Goal: Transaction & Acquisition: Book appointment/travel/reservation

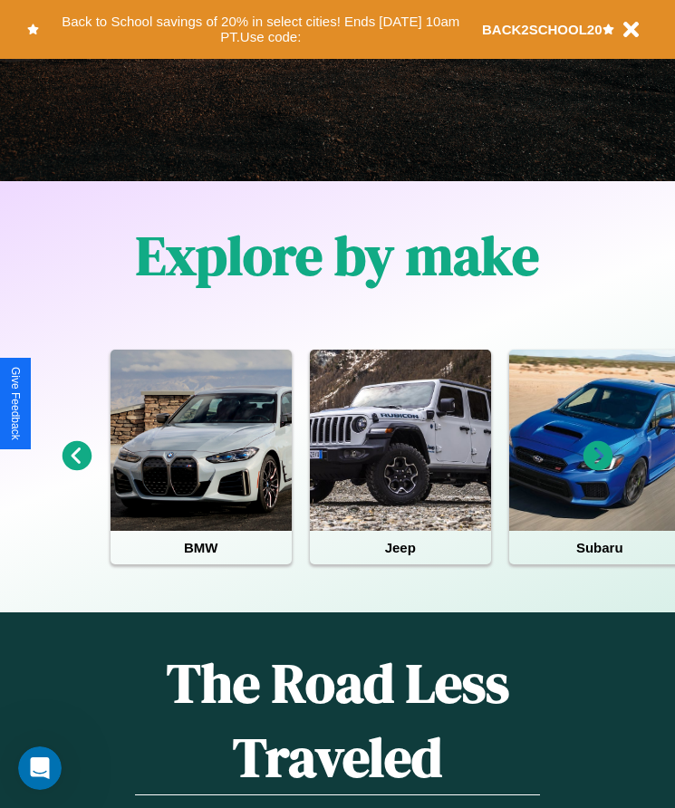
scroll to position [303, 0]
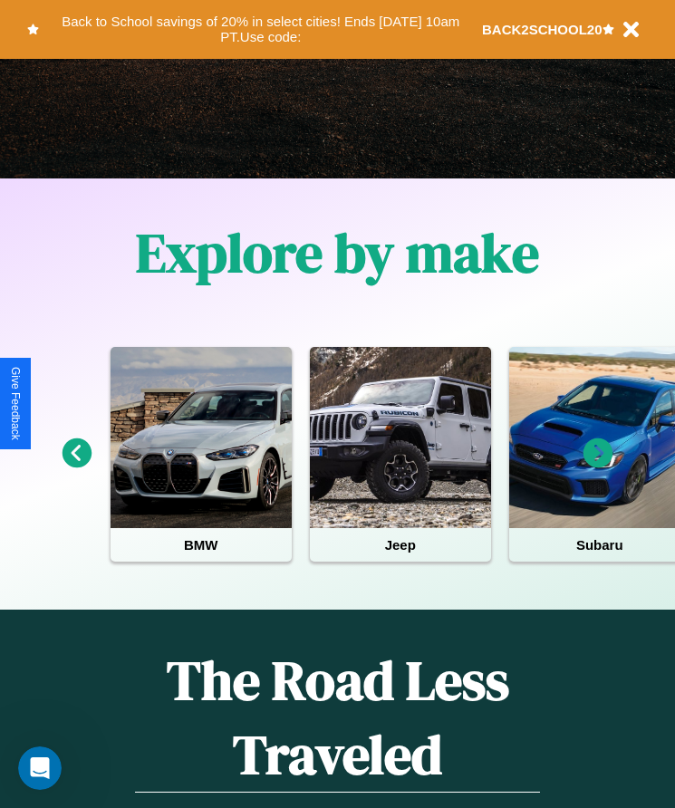
click at [598, 466] on icon at bounding box center [598, 454] width 30 height 30
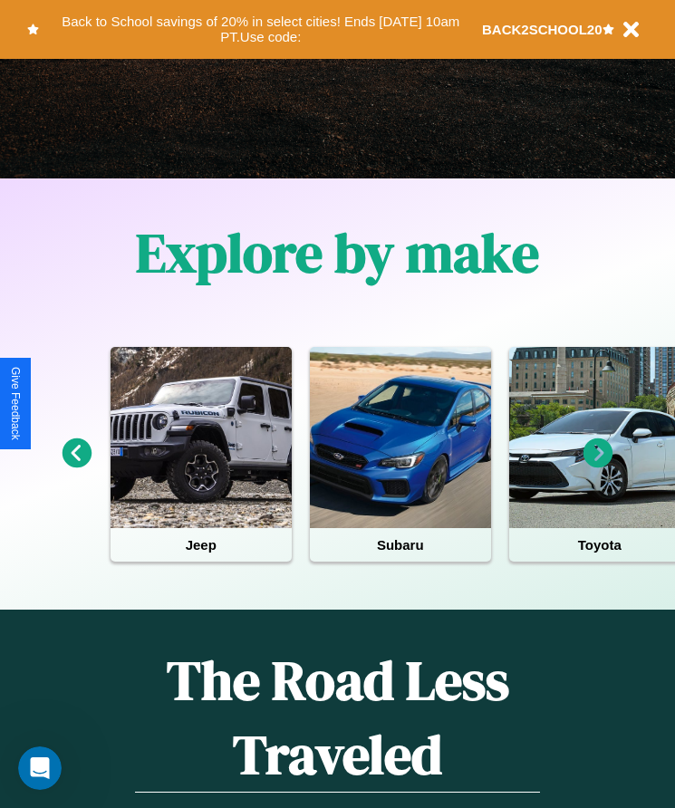
click at [76, 466] on icon at bounding box center [78, 454] width 30 height 30
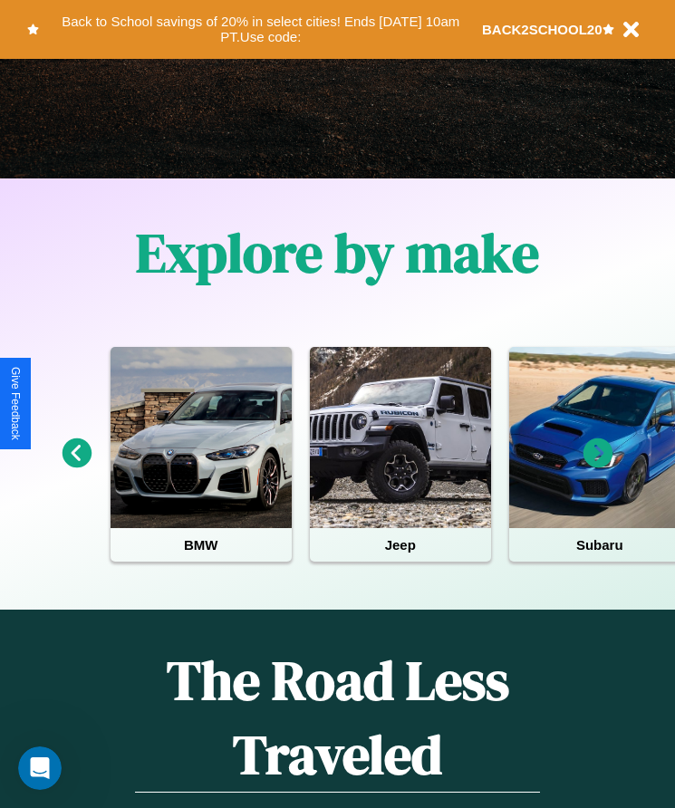
click at [598, 466] on icon at bounding box center [598, 454] width 30 height 30
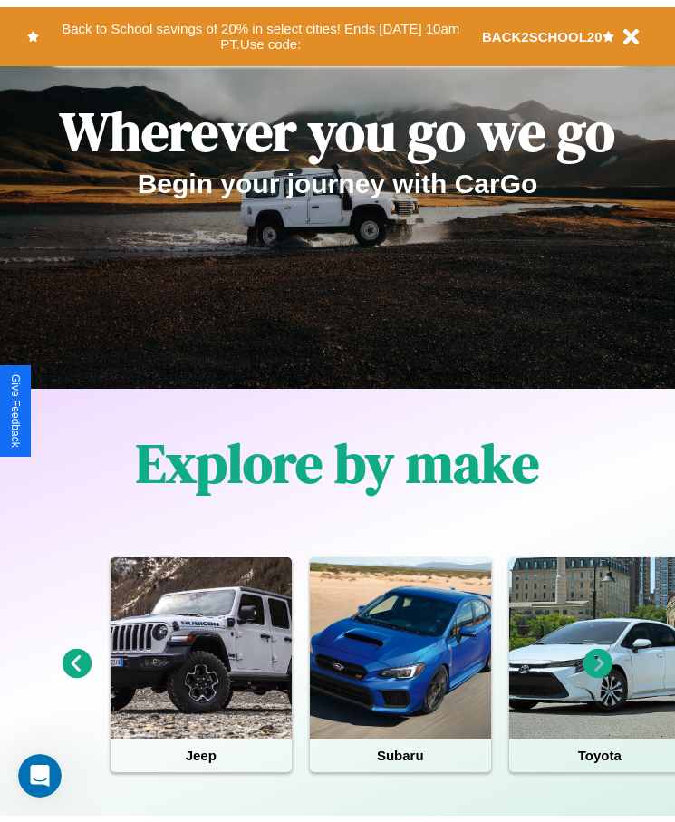
scroll to position [0, 0]
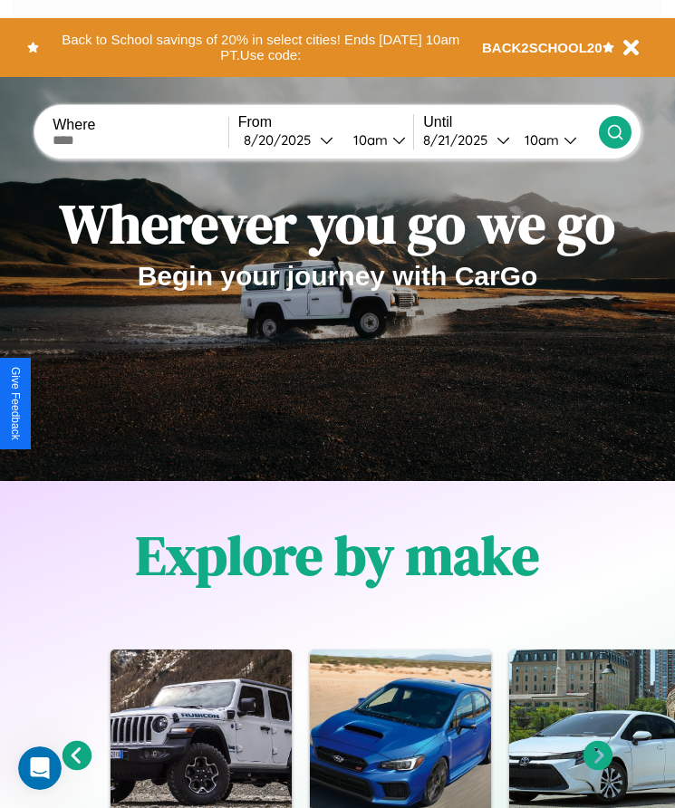
click at [142, 140] on input "text" at bounding box center [141, 140] width 176 height 14
type input "******"
click at [294, 140] on div "8 / 20 / 2025" at bounding box center [282, 139] width 76 height 17
select select "*"
select select "****"
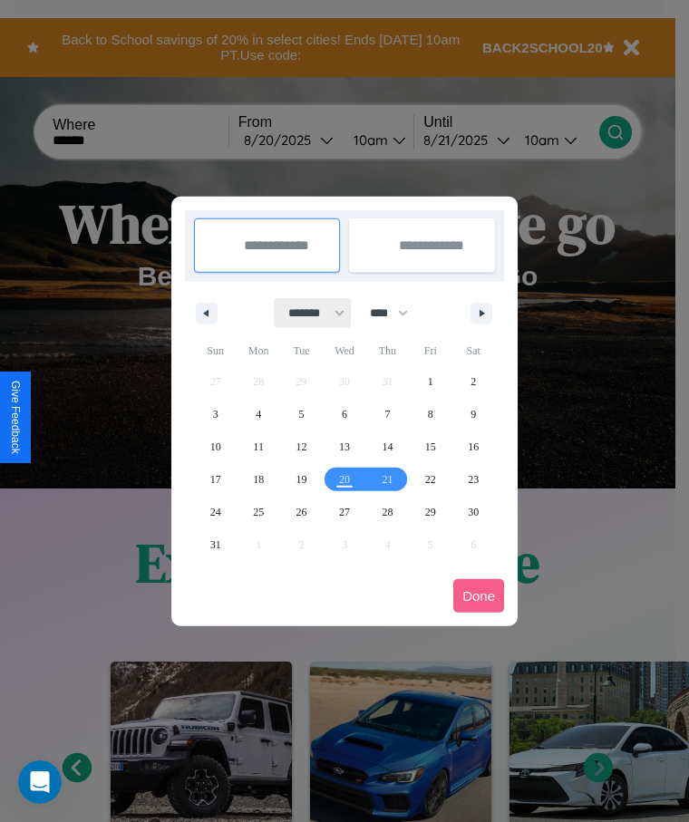
click at [308, 313] on select "******* ******** ***** ***** *** **** **** ****** ********* ******* ******** **…" at bounding box center [313, 313] width 77 height 30
select select "*"
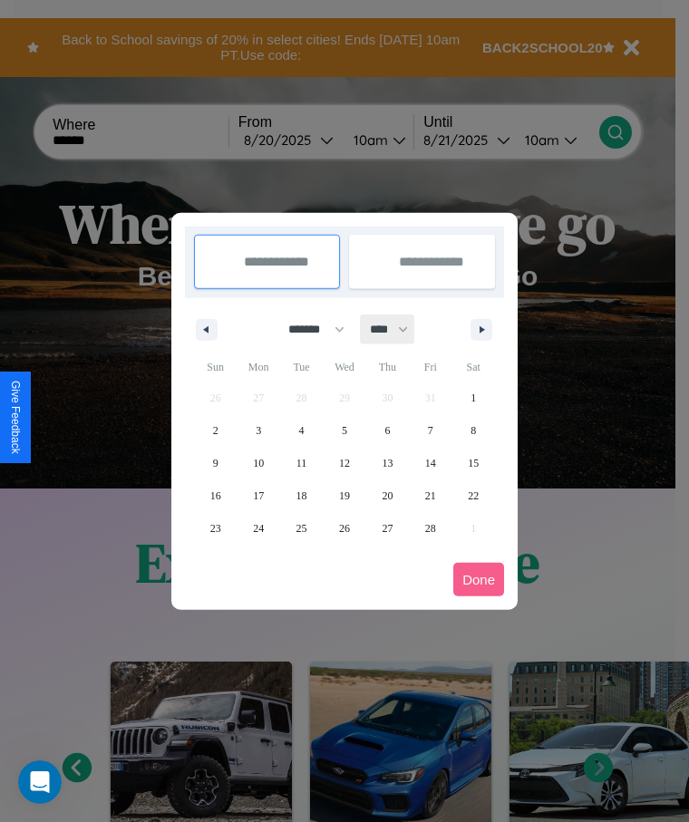
click at [397, 329] on select "**** **** **** **** **** **** **** **** **** **** **** **** **** **** **** ****…" at bounding box center [388, 329] width 54 height 30
select select "****"
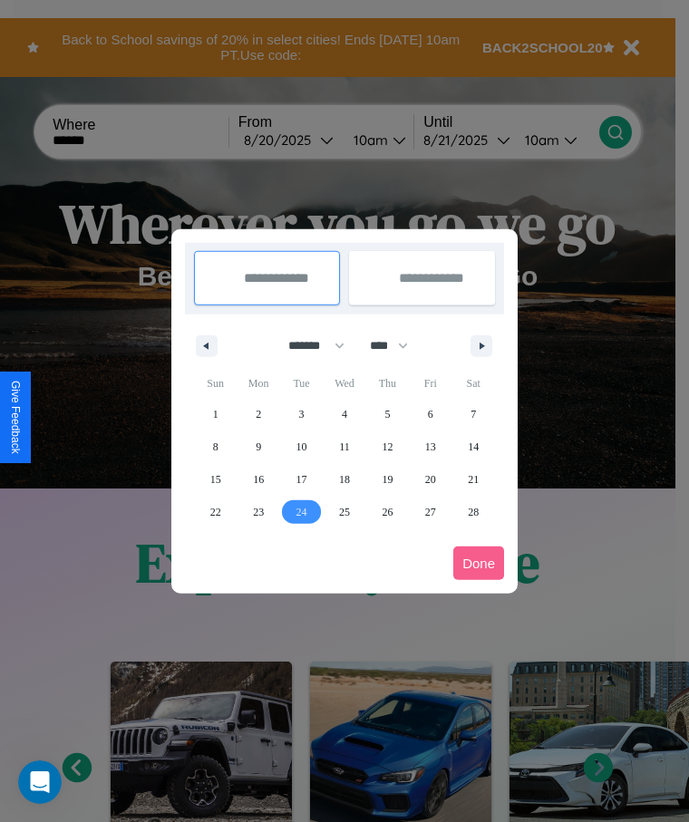
click at [301, 511] on span "24" at bounding box center [301, 512] width 11 height 33
type input "**********"
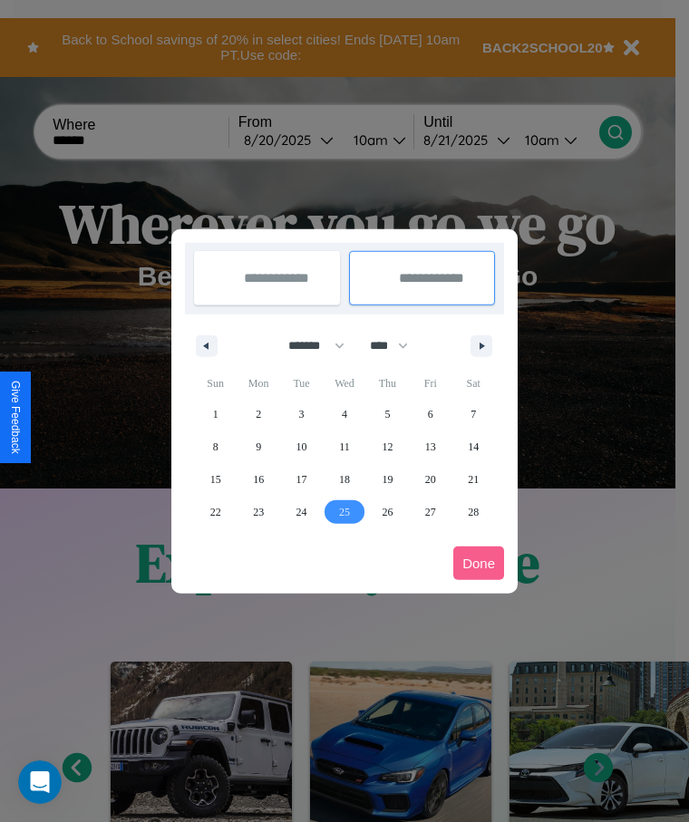
click at [343, 511] on span "25" at bounding box center [344, 512] width 11 height 33
type input "**********"
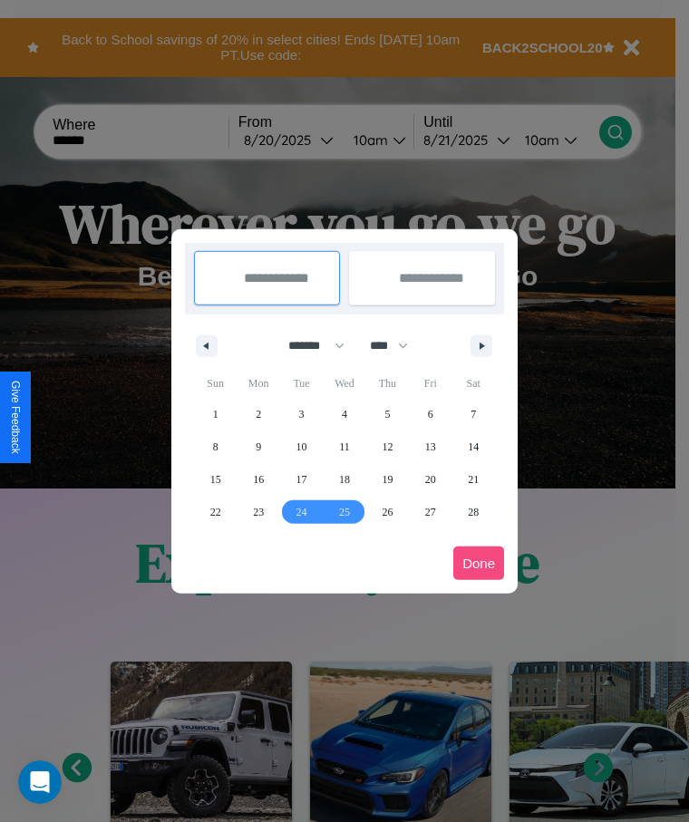
click at [478, 563] on button "Done" at bounding box center [478, 563] width 51 height 34
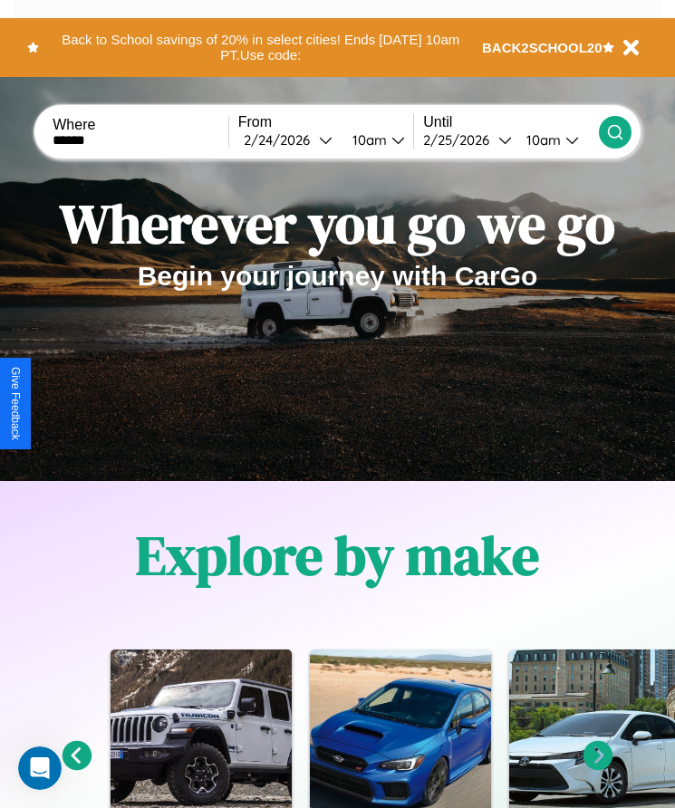
click at [373, 140] on div "10am" at bounding box center [367, 139] width 48 height 17
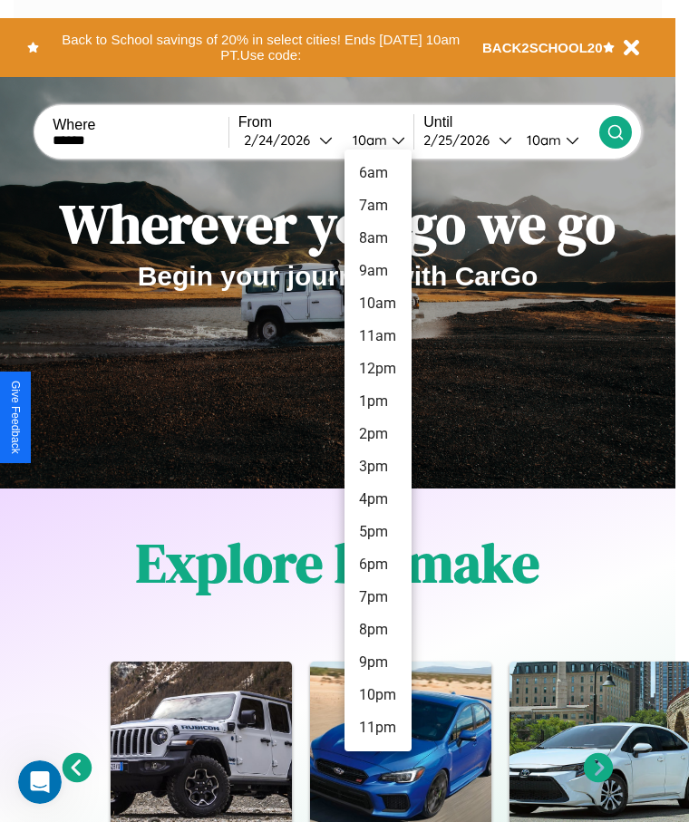
click at [377, 173] on li "6am" at bounding box center [377, 173] width 67 height 33
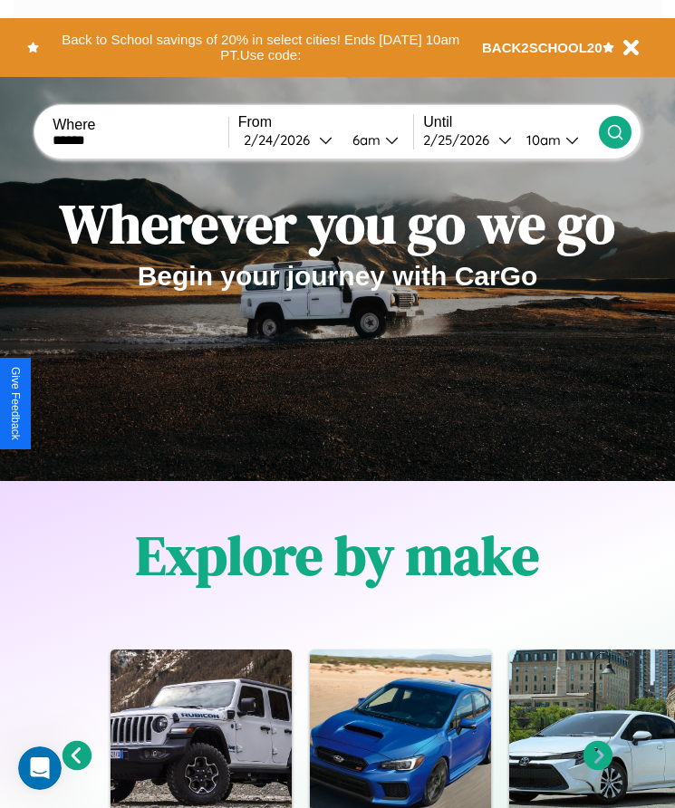
click at [545, 140] on div "10am" at bounding box center [541, 139] width 48 height 17
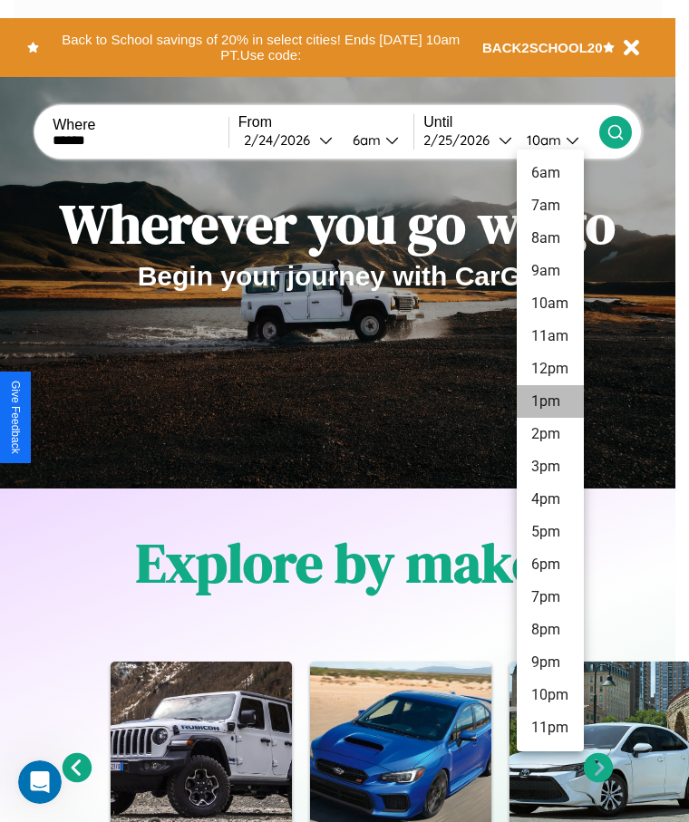
click at [549, 401] on li "1pm" at bounding box center [549, 401] width 67 height 33
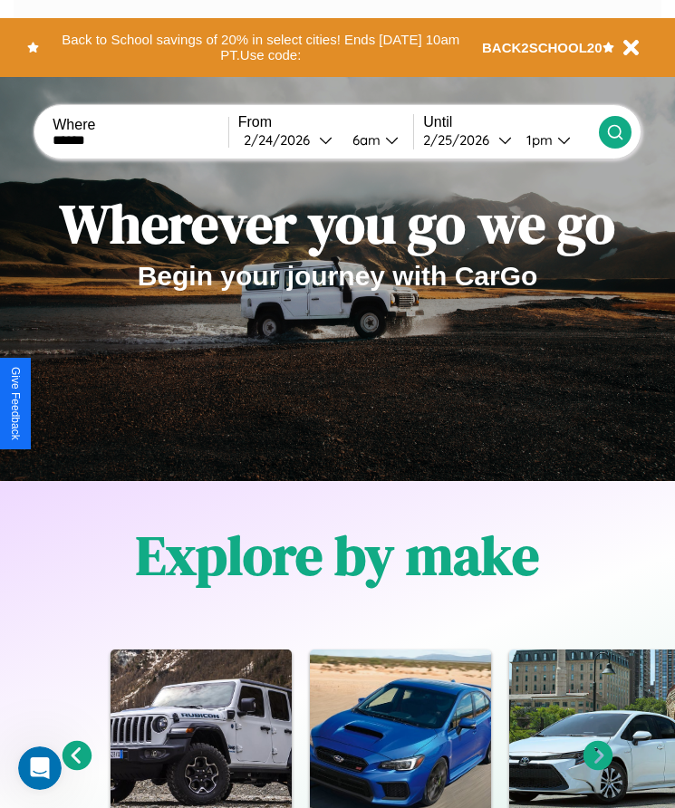
click at [614, 131] on icon at bounding box center [615, 132] width 18 height 18
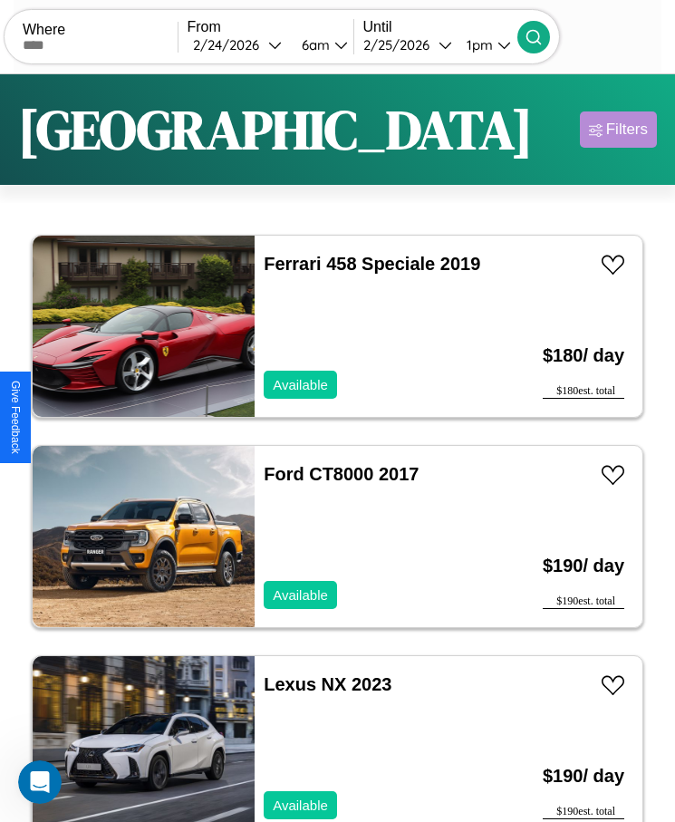
click at [618, 130] on div "Filters" at bounding box center [627, 129] width 42 height 18
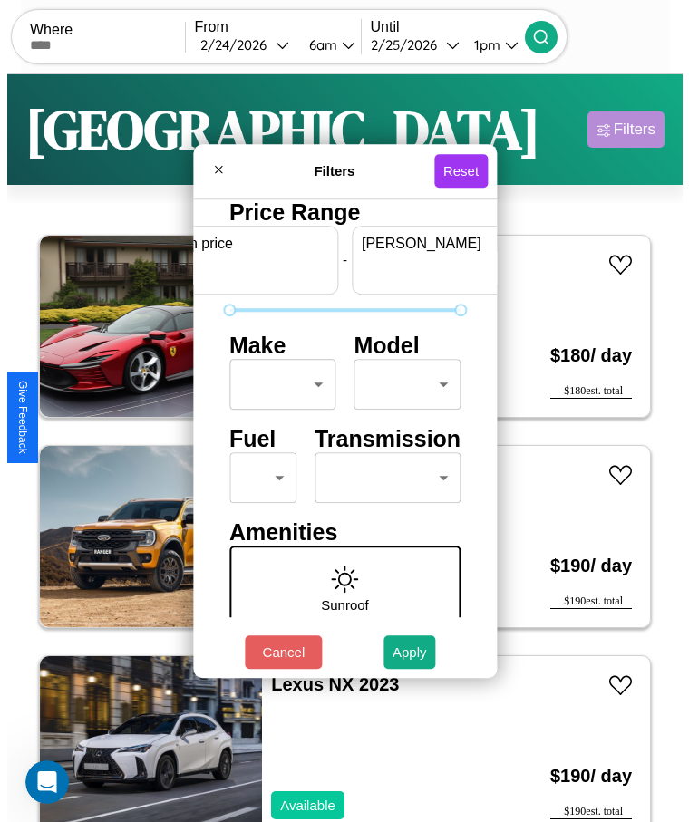
scroll to position [0, 67]
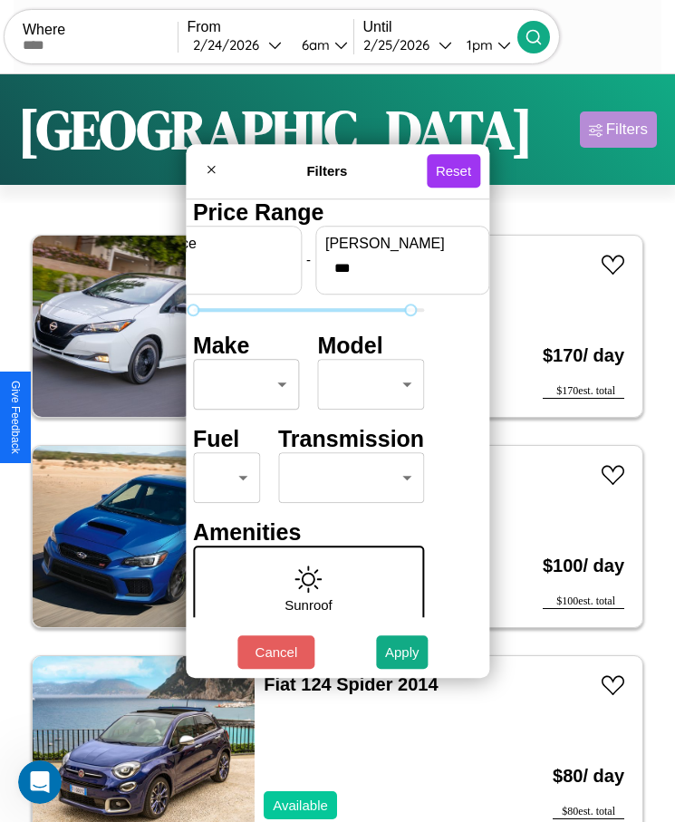
type input "***"
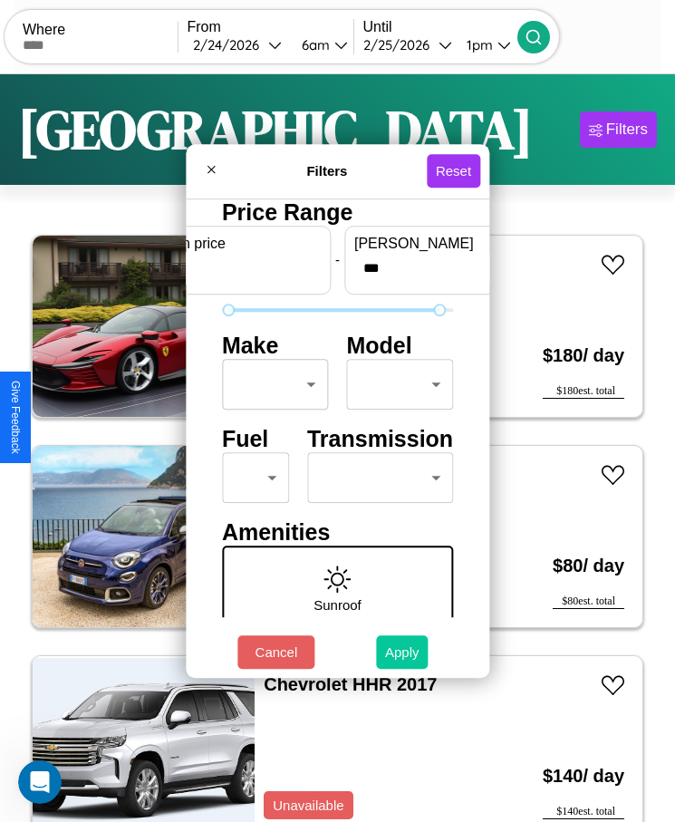
type input "**"
click at [402, 651] on button "Apply" at bounding box center [402, 652] width 53 height 34
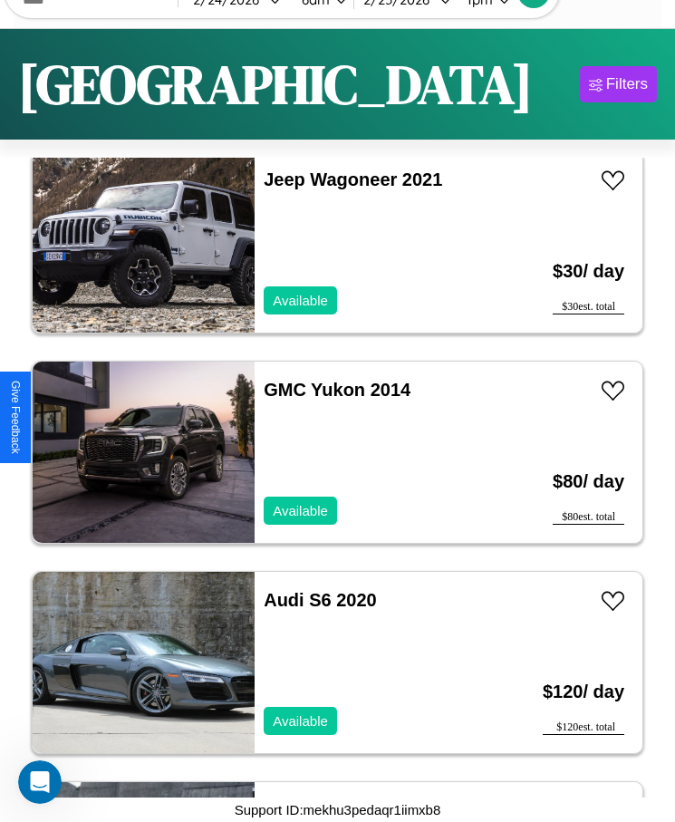
scroll to position [2326, 0]
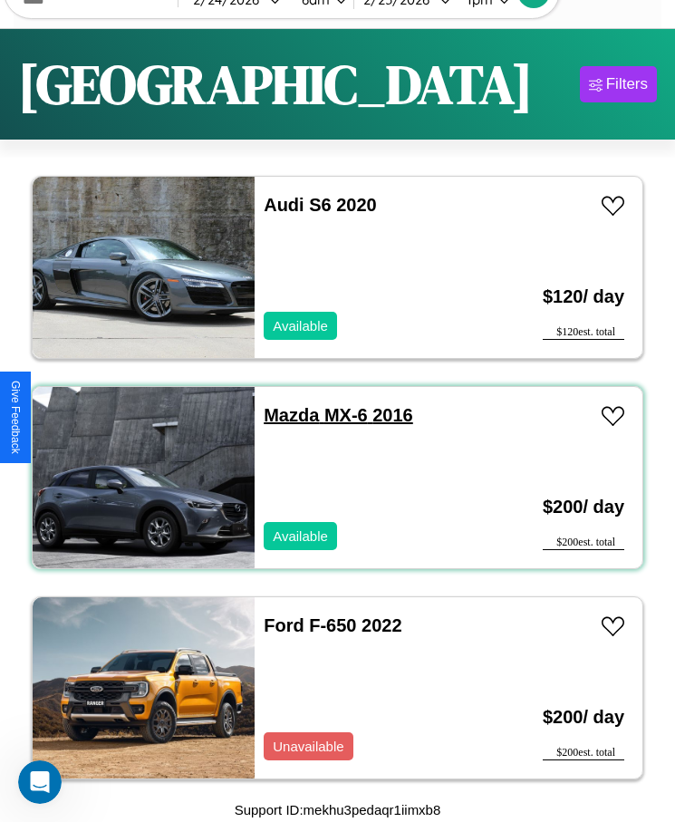
click at [285, 415] on link "Mazda MX-6 2016" at bounding box center [338, 415] width 149 height 20
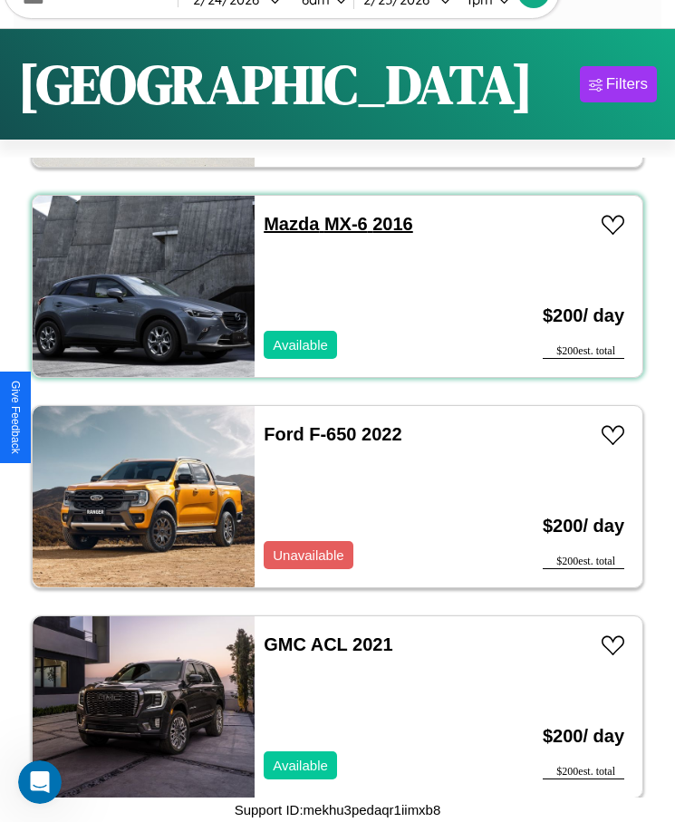
scroll to position [2536, 0]
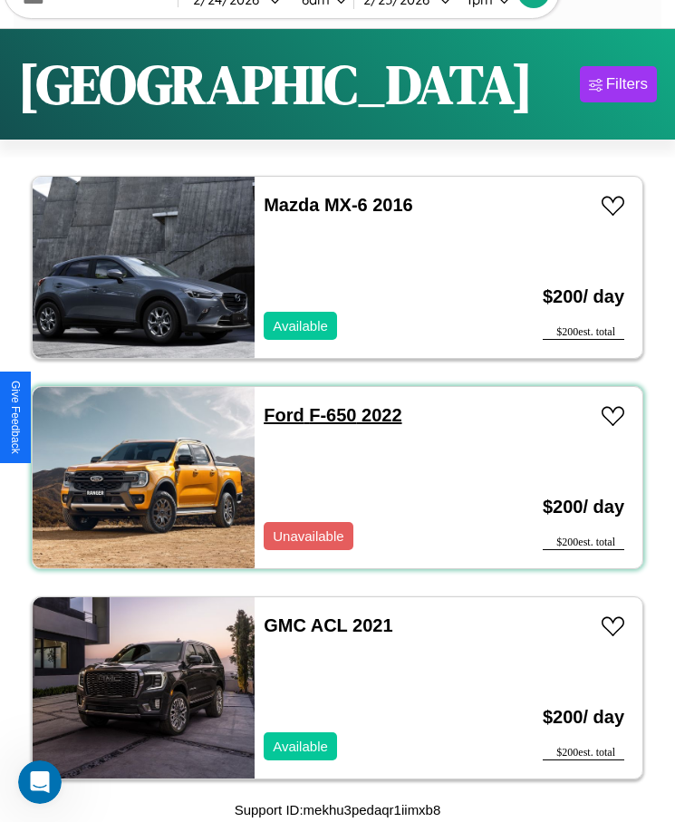
click at [278, 415] on link "Ford F-650 2022" at bounding box center [333, 415] width 138 height 20
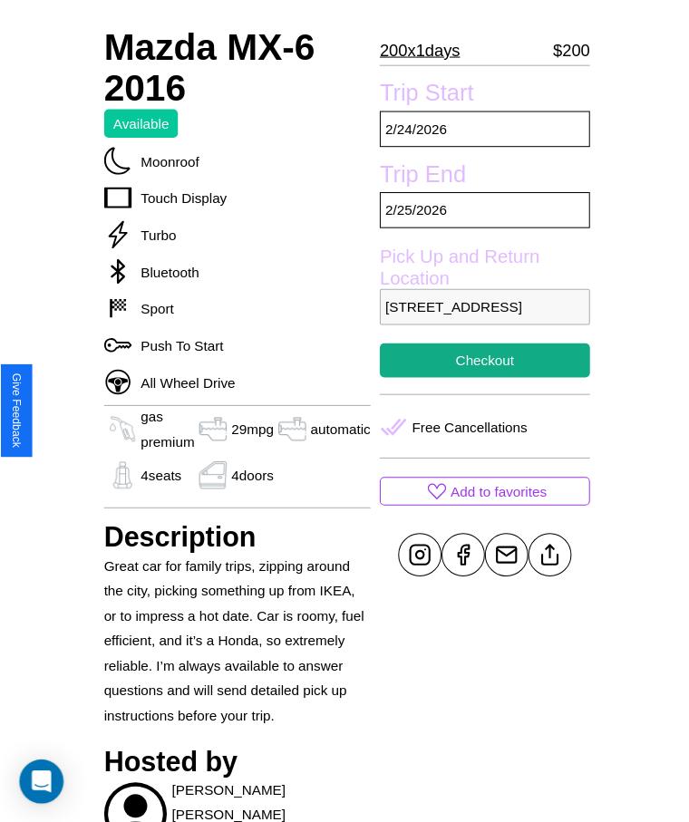
scroll to position [616, 0]
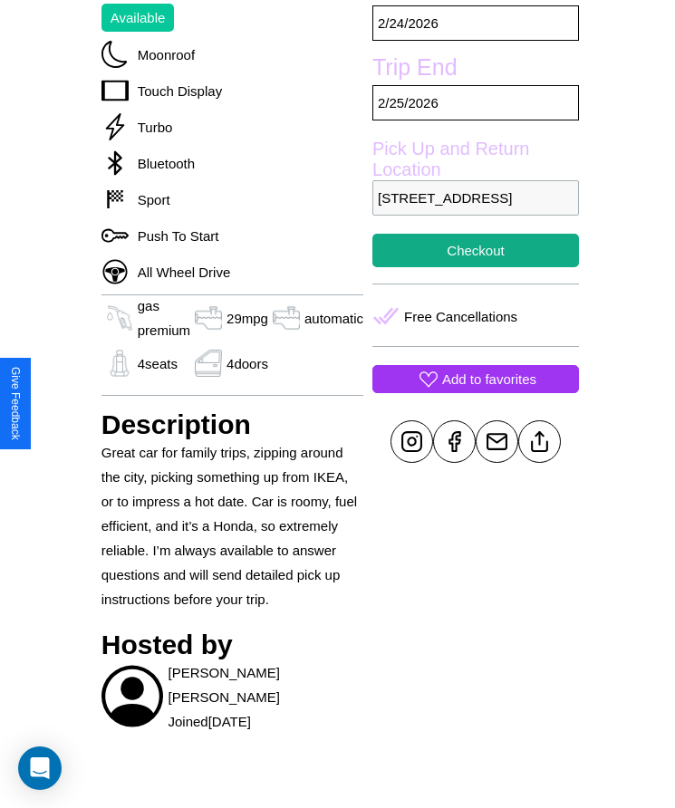
click at [468, 391] on p "Add to favorites" at bounding box center [489, 379] width 94 height 24
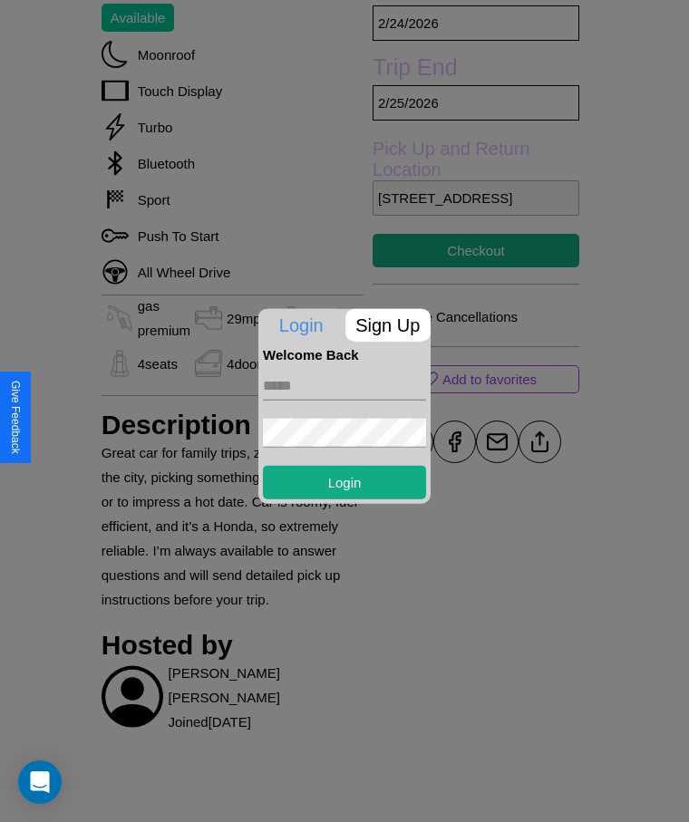
click at [344, 410] on form "Login" at bounding box center [344, 429] width 163 height 137
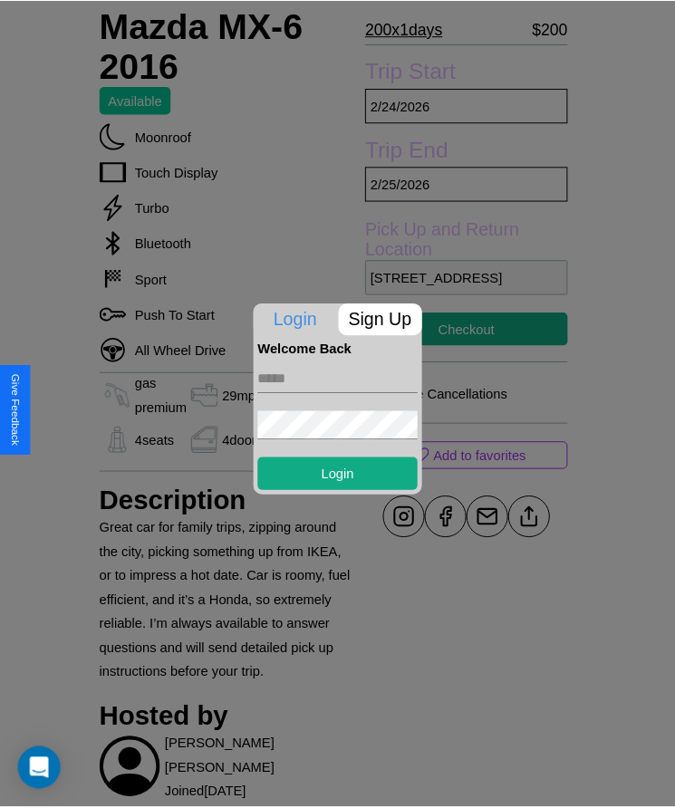
scroll to position [480, 0]
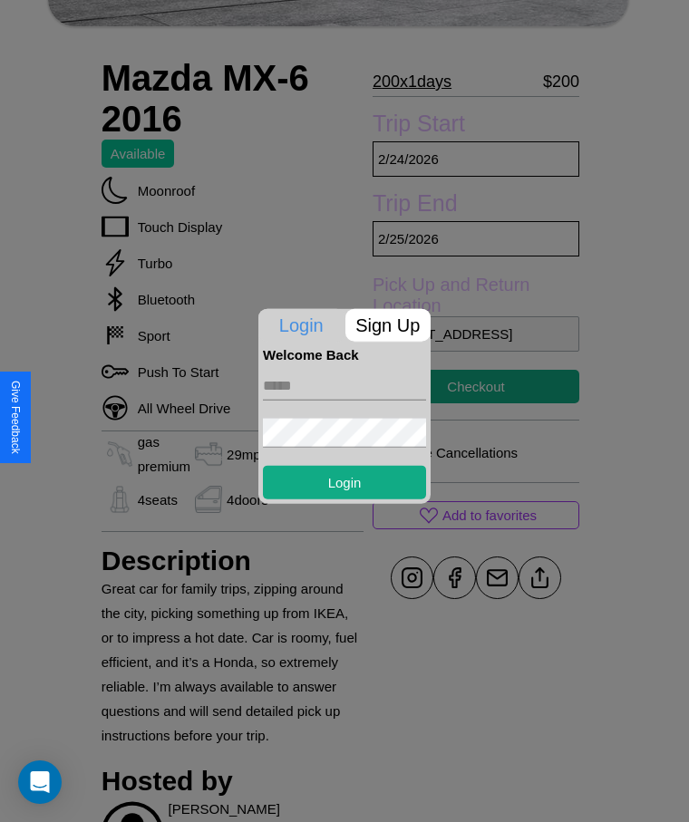
click at [468, 410] on div at bounding box center [344, 411] width 689 height 822
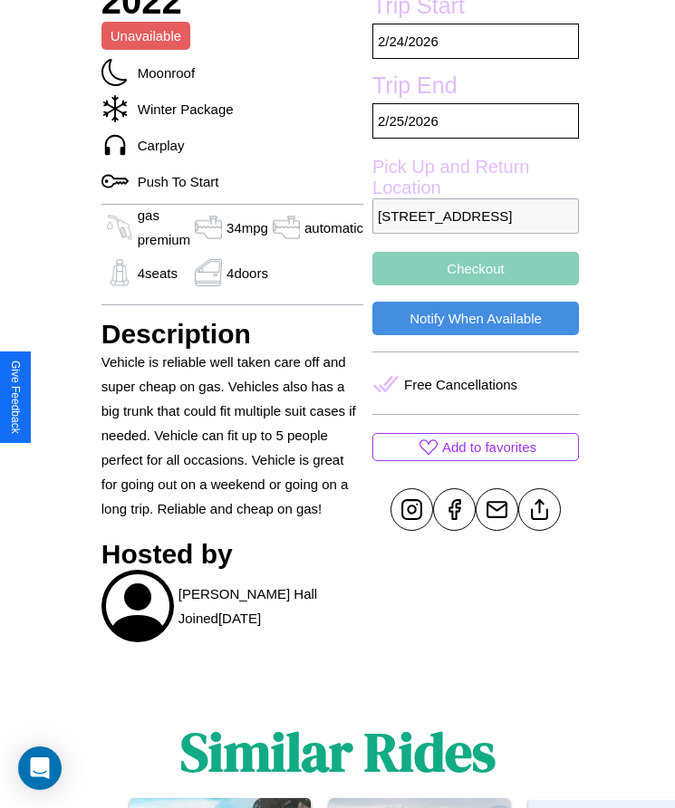
scroll to position [863, 0]
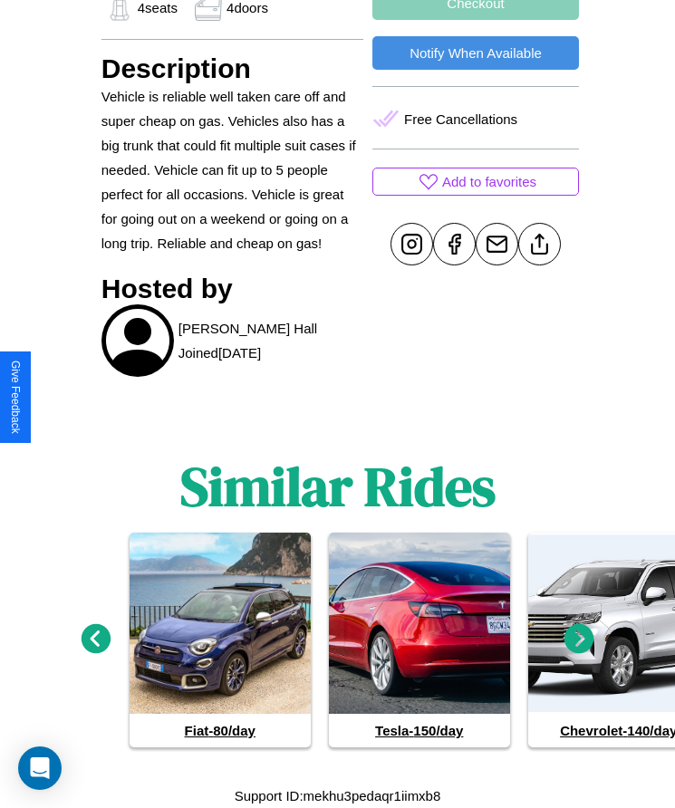
click at [579, 640] on icon at bounding box center [579, 639] width 30 height 30
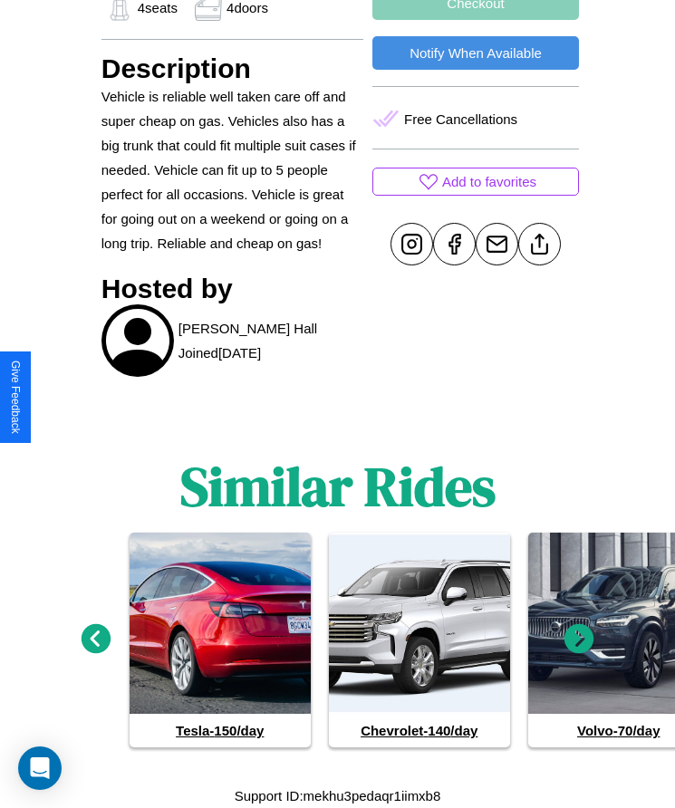
click at [579, 640] on icon at bounding box center [579, 639] width 30 height 30
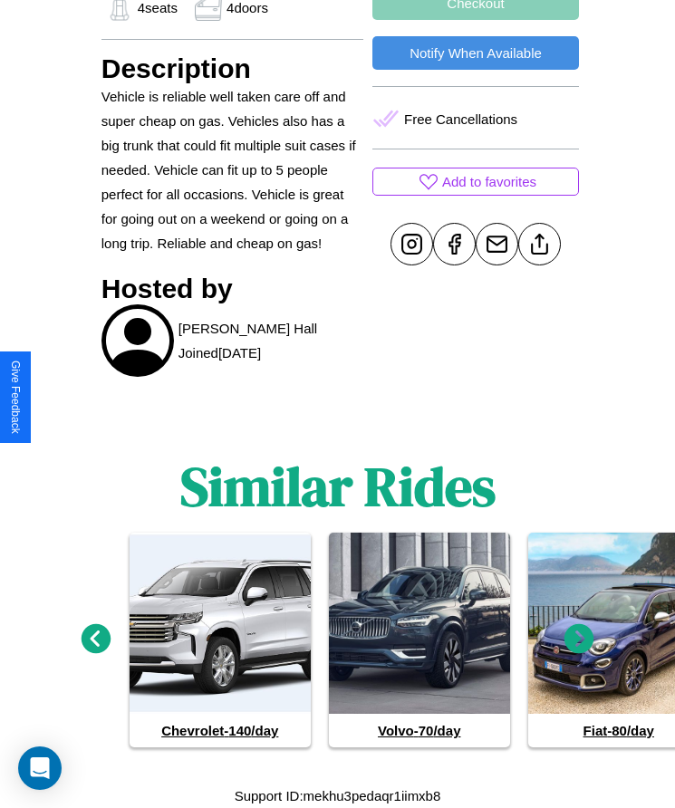
click at [95, 640] on icon at bounding box center [97, 639] width 30 height 30
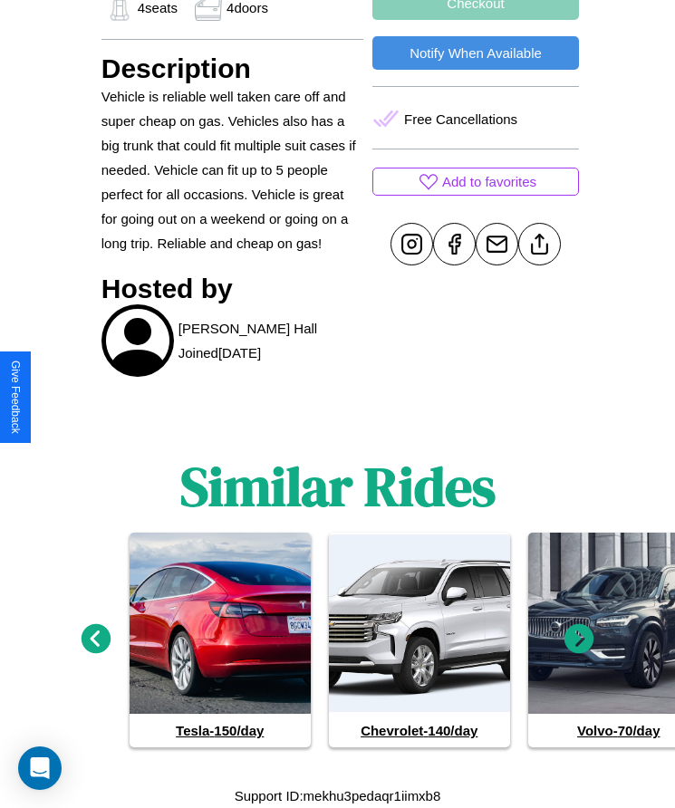
click at [95, 640] on icon at bounding box center [97, 639] width 30 height 30
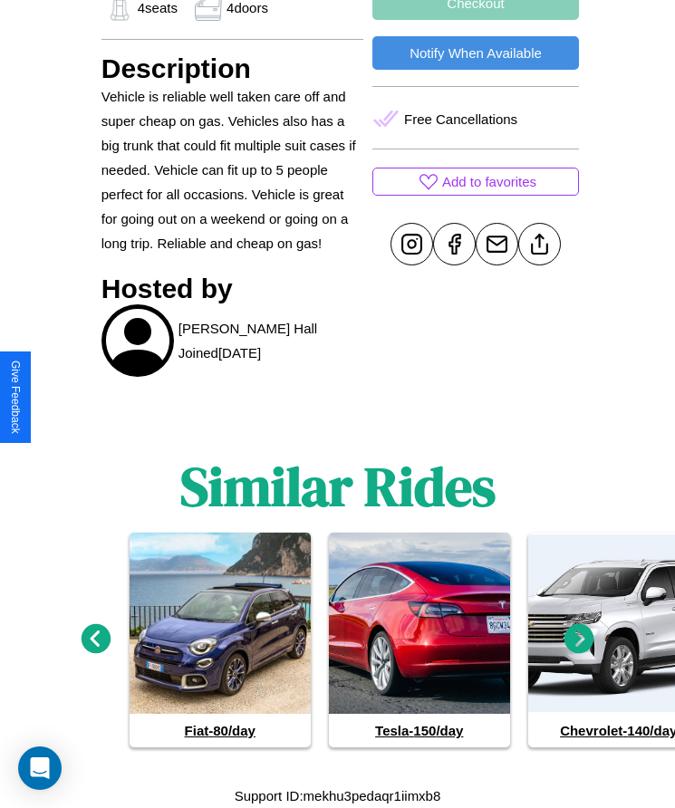
scroll to position [487, 0]
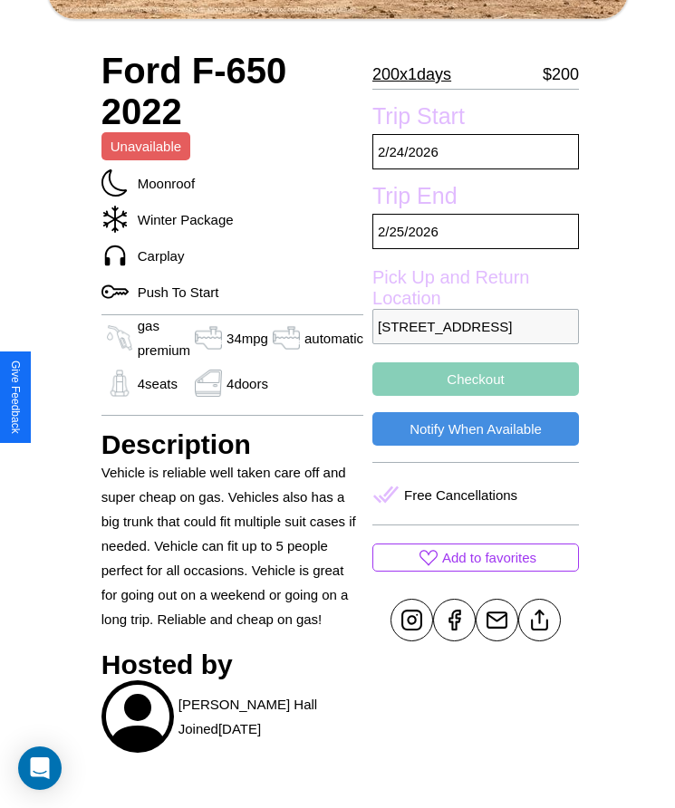
click at [468, 396] on button "Checkout" at bounding box center [475, 379] width 207 height 34
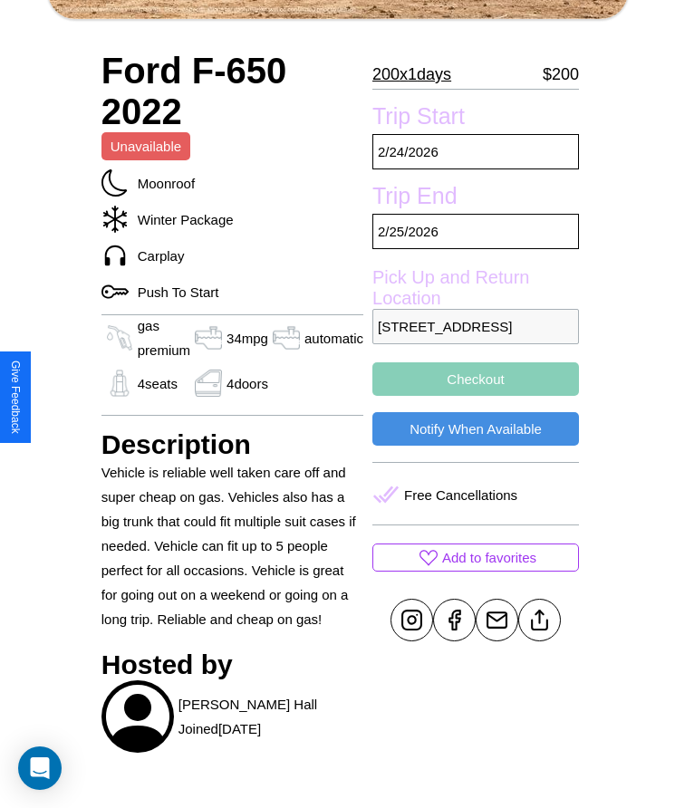
click at [468, 396] on button "Checkout" at bounding box center [475, 379] width 207 height 34
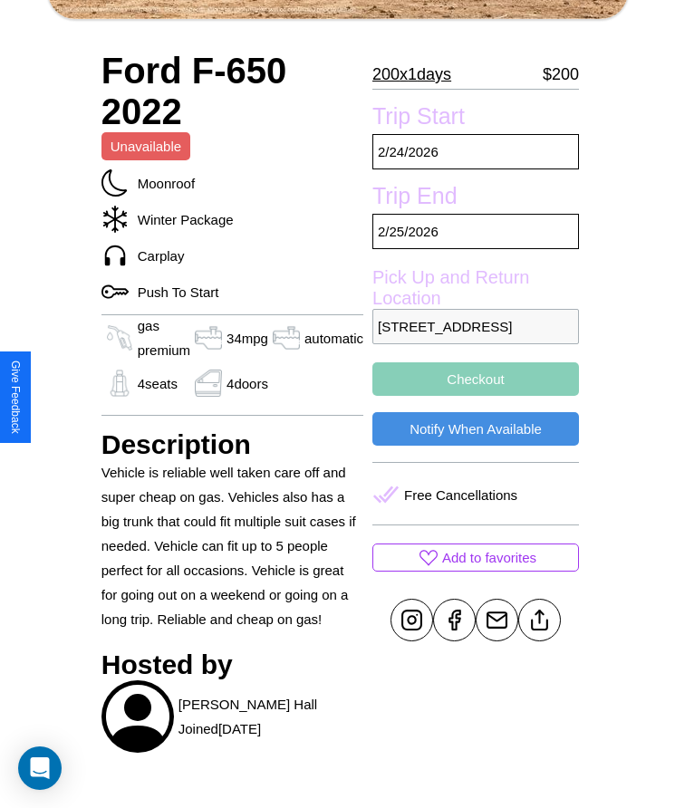
click at [468, 396] on button "Checkout" at bounding box center [475, 379] width 207 height 34
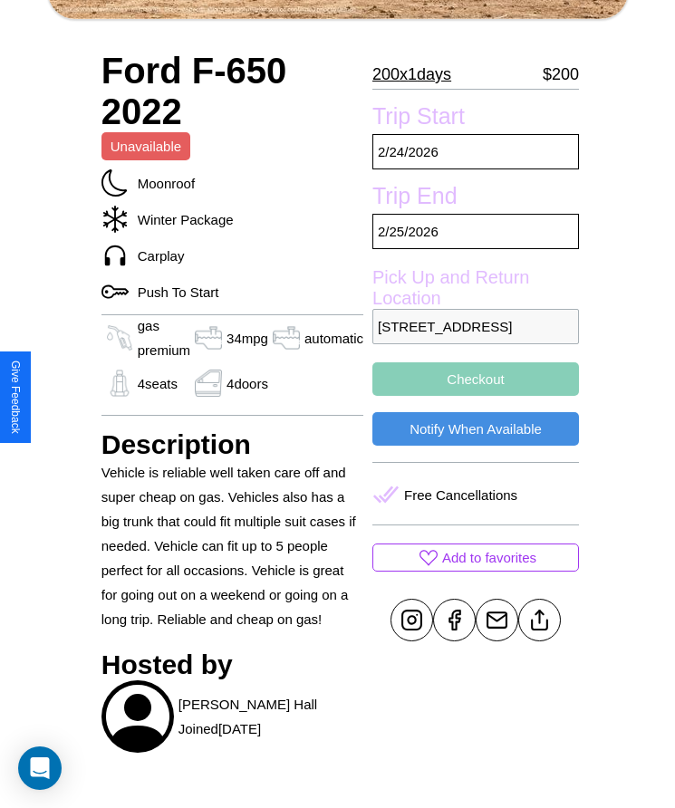
click at [468, 396] on button "Checkout" at bounding box center [475, 379] width 207 height 34
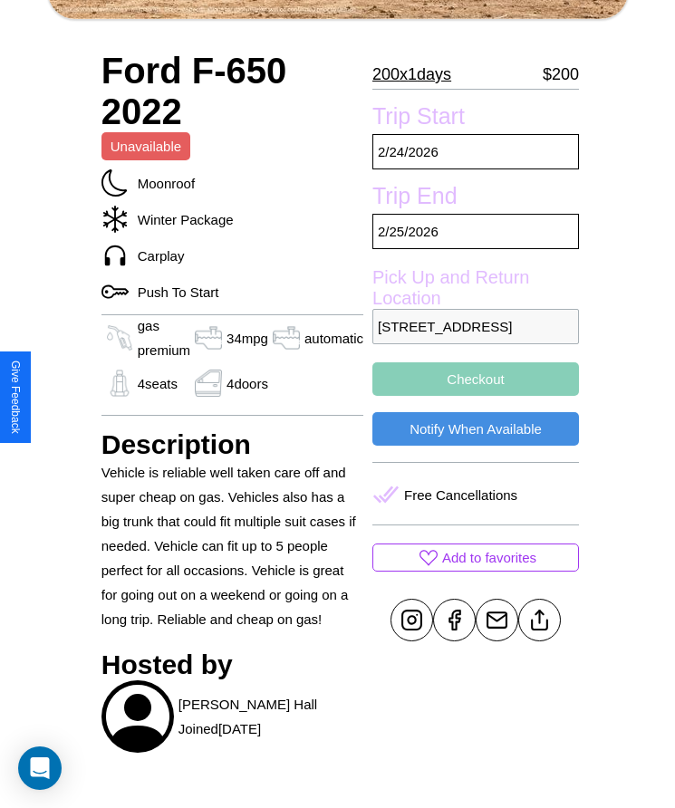
click at [468, 396] on button "Checkout" at bounding box center [475, 379] width 207 height 34
